Goal: Obtain resource: Download file/media

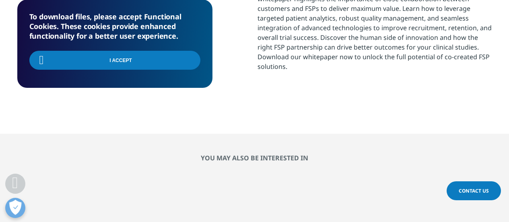
scroll to position [685, 0]
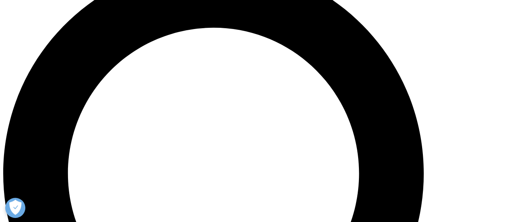
scroll to position [557, 0]
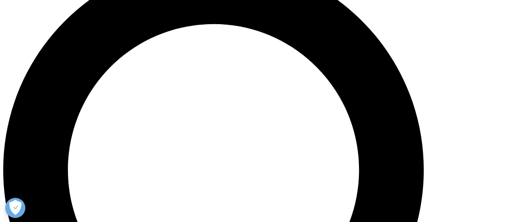
drag, startPoint x: 327, startPoint y: 97, endPoint x: 466, endPoint y: 126, distance: 142.6
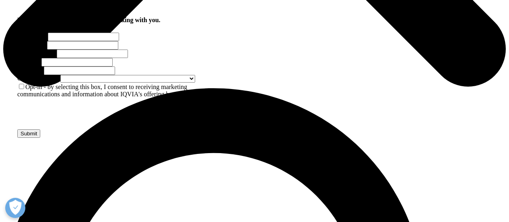
scroll to position [356, 0]
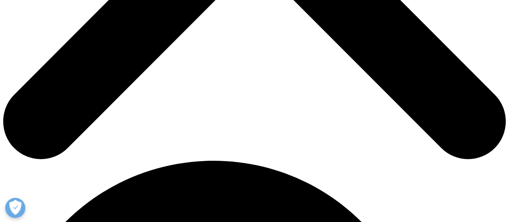
drag, startPoint x: 466, startPoint y: 73, endPoint x: 385, endPoint y: 77, distance: 80.2
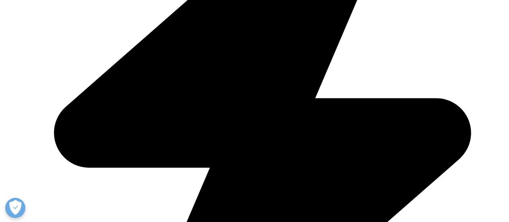
copy strong "Co-Created FSP Solutions"
type input "Peggy"
type input "Snowden"
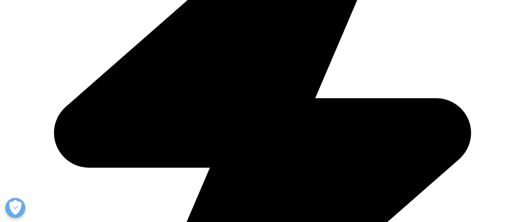
type input "masnowden19@gmail.com"
select select "[GEOGRAPHIC_DATA]"
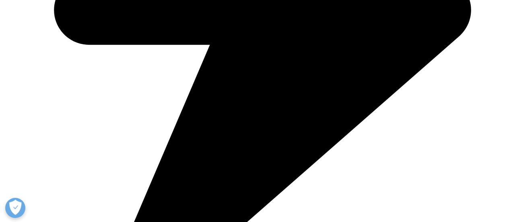
type input "e"
type input "Senior Director"
type input "AstraZeneca Pharmaceuticals LP"
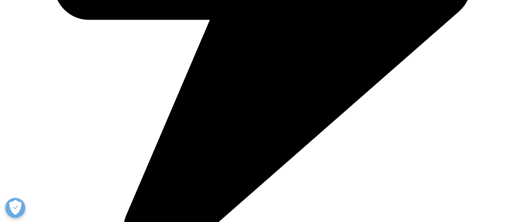
scroll to position [519, 0]
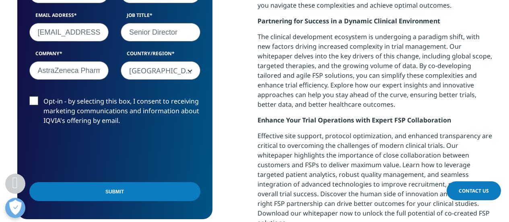
click at [159, 194] on input "Submit" at bounding box center [114, 191] width 171 height 19
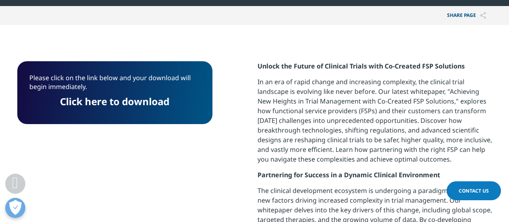
scroll to position [358, 0]
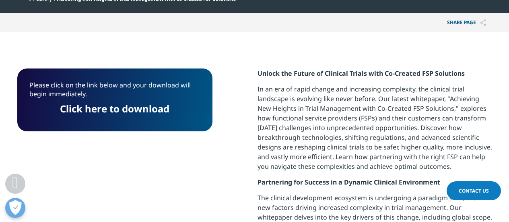
drag, startPoint x: 121, startPoint y: 107, endPoint x: 139, endPoint y: 114, distance: 19.8
click at [121, 107] on link "Click here to download" at bounding box center [115, 108] width 110 height 13
